Goal: Task Accomplishment & Management: Use online tool/utility

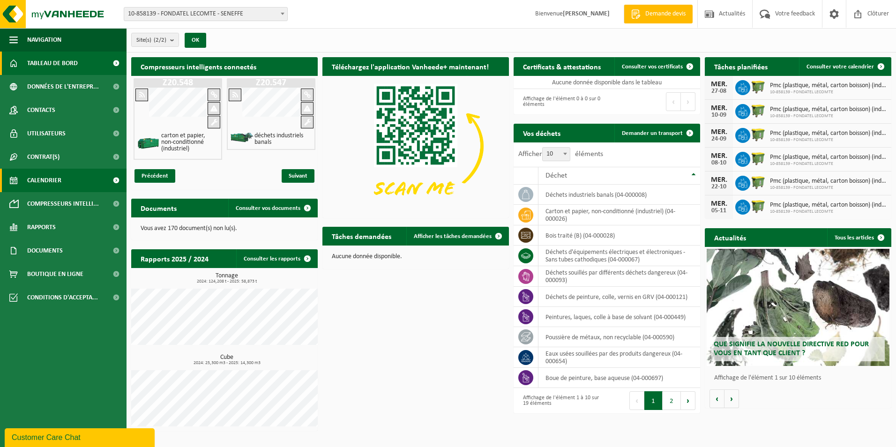
click at [63, 173] on link "Calendrier" at bounding box center [63, 180] width 127 height 23
click at [21, 176] on link "Calendrier" at bounding box center [63, 180] width 127 height 23
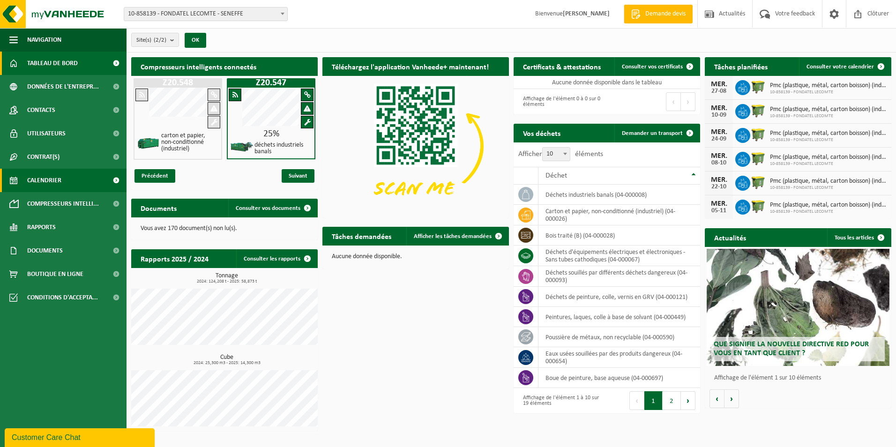
click at [117, 179] on span at bounding box center [115, 180] width 21 height 23
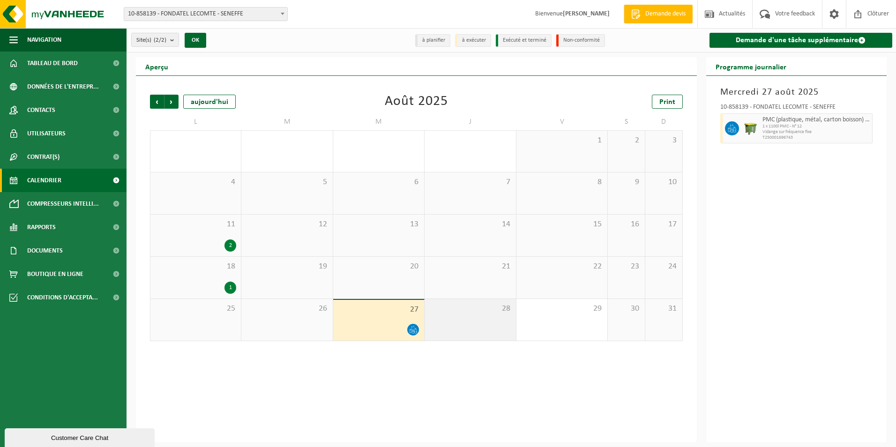
click at [466, 312] on span "28" at bounding box center [470, 309] width 82 height 10
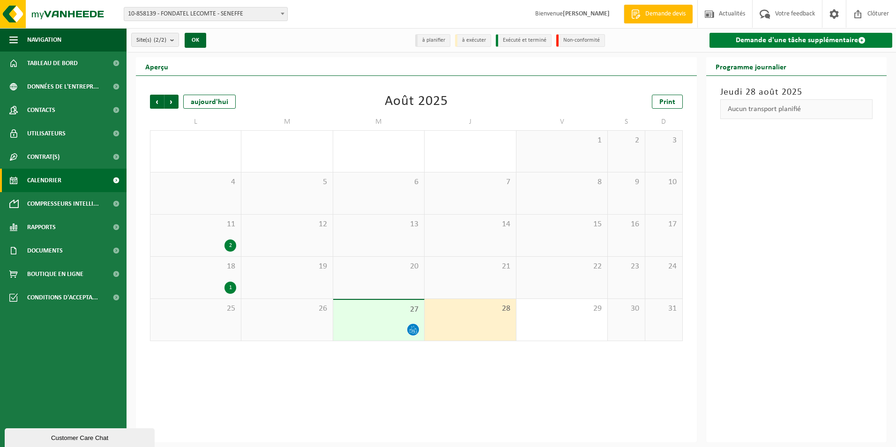
click at [758, 40] on link "Demande d'une tâche supplémentaire" at bounding box center [800, 40] width 183 height 15
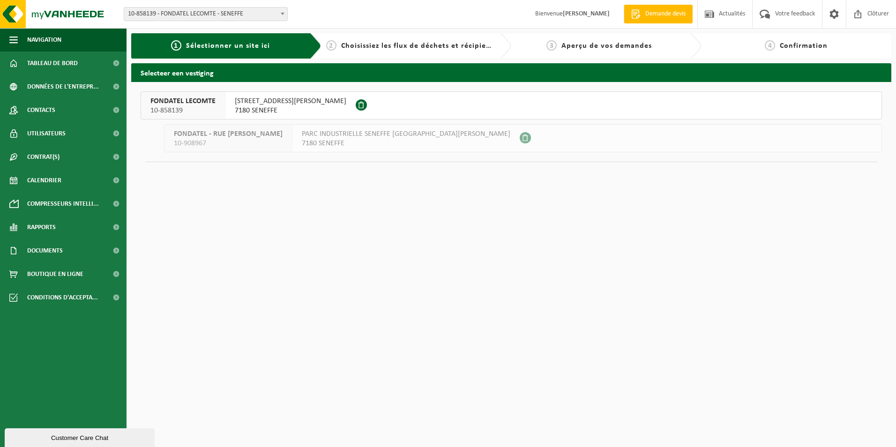
click at [306, 101] on span "RUE GEORGES STEPHENSON 25" at bounding box center [291, 101] width 112 height 9
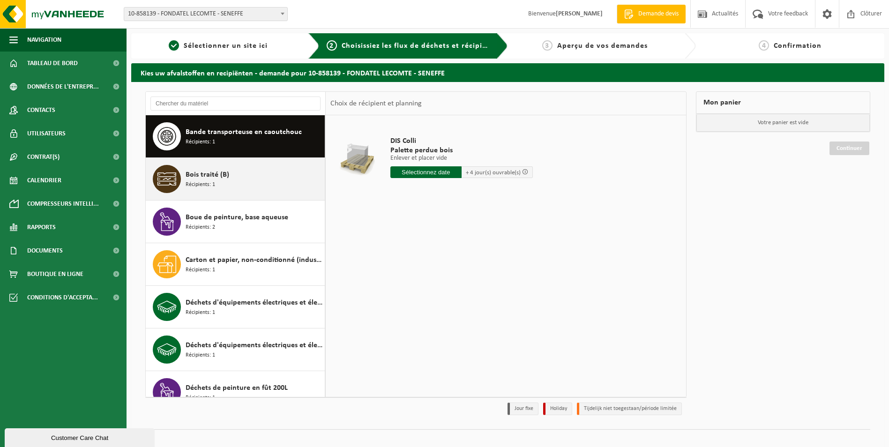
click at [244, 179] on div "Bois traité (B) Récipients: 1" at bounding box center [254, 179] width 137 height 28
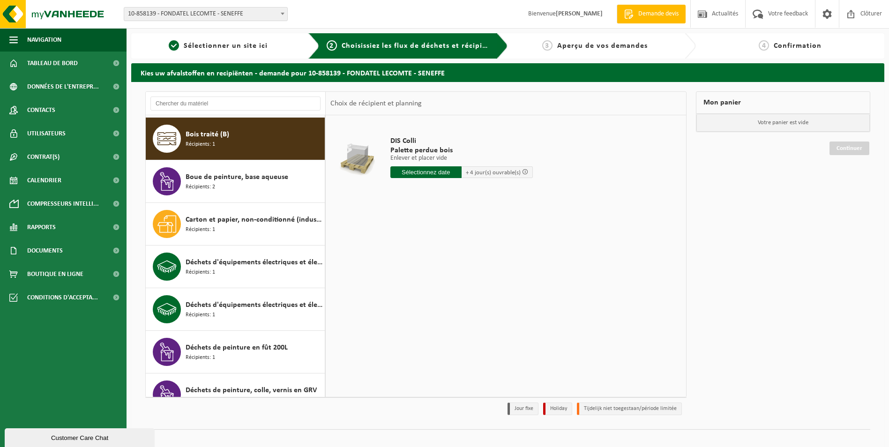
scroll to position [43, 0]
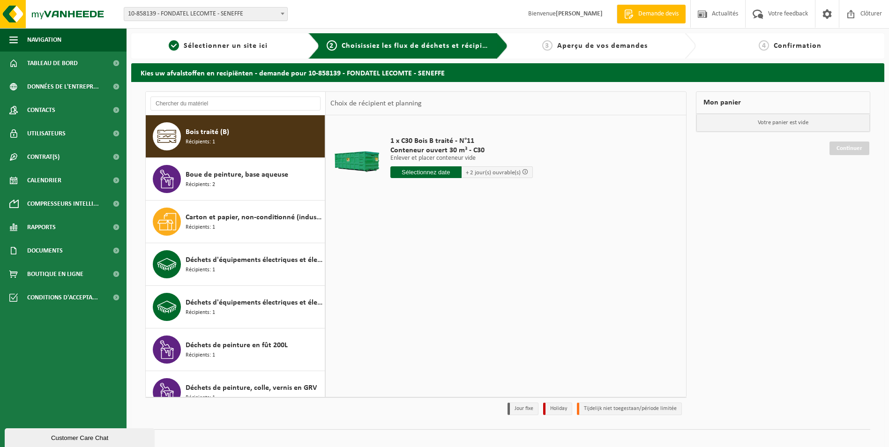
click at [408, 173] on input "text" at bounding box center [425, 172] width 71 height 12
click at [447, 283] on div "28" at bounding box center [448, 285] width 16 height 15
type input "à partir de 2025-08-28"
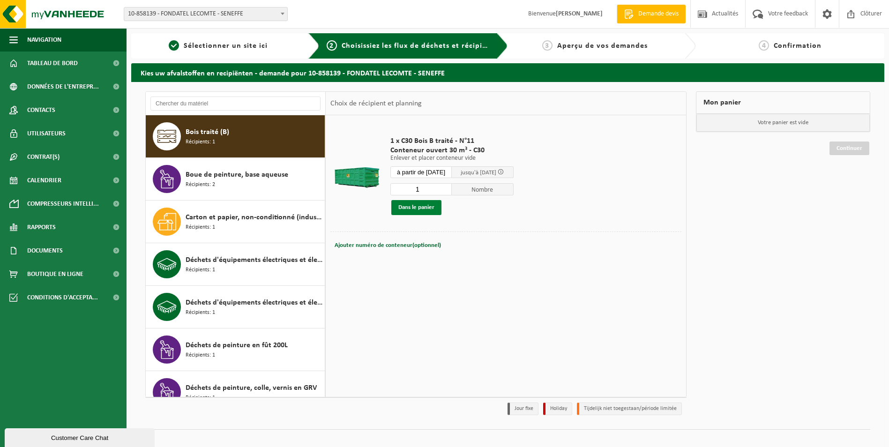
click at [417, 208] on button "Dans le panier" at bounding box center [416, 207] width 50 height 15
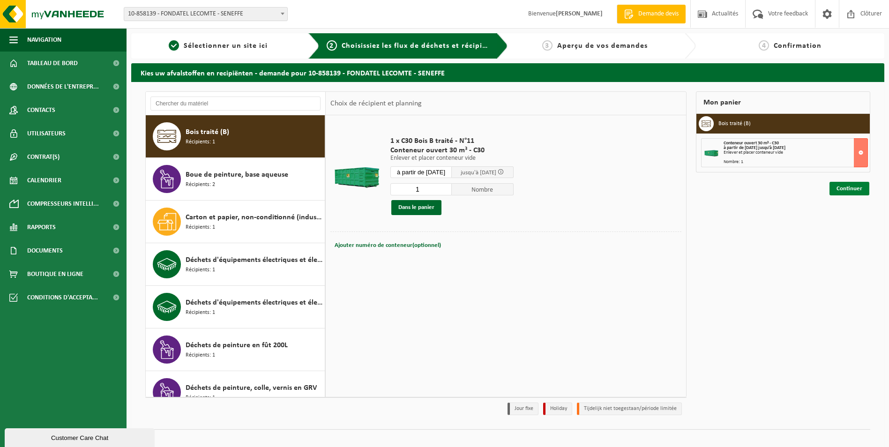
click at [859, 192] on link "Continuer" at bounding box center [849, 189] width 40 height 14
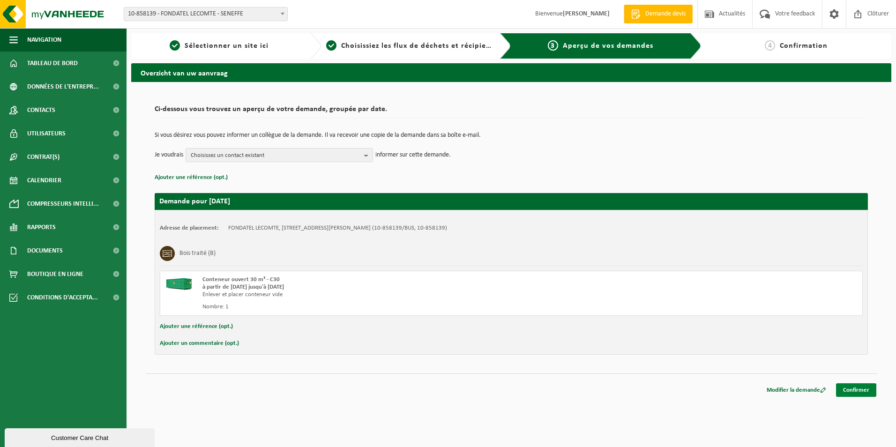
click at [866, 393] on link "Confirmer" at bounding box center [856, 390] width 40 height 14
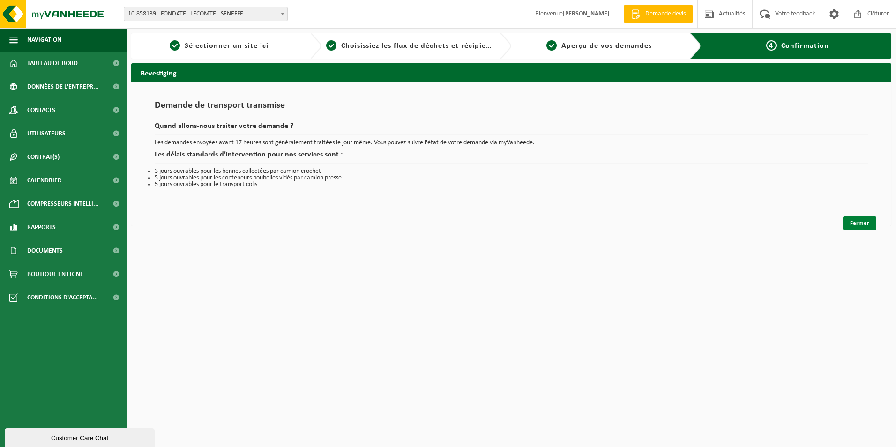
click at [849, 225] on link "Fermer" at bounding box center [859, 223] width 33 height 14
